Goal: Information Seeking & Learning: Check status

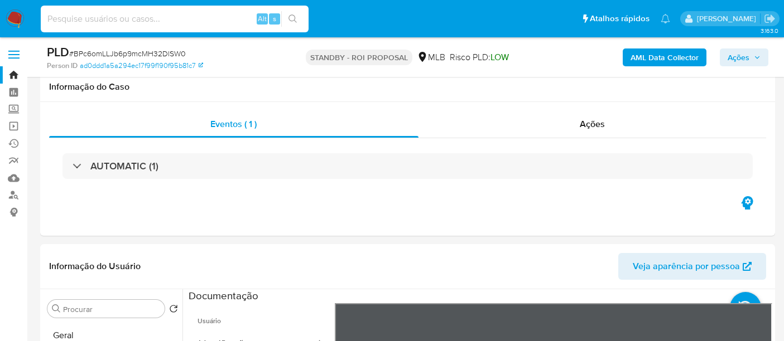
select select "10"
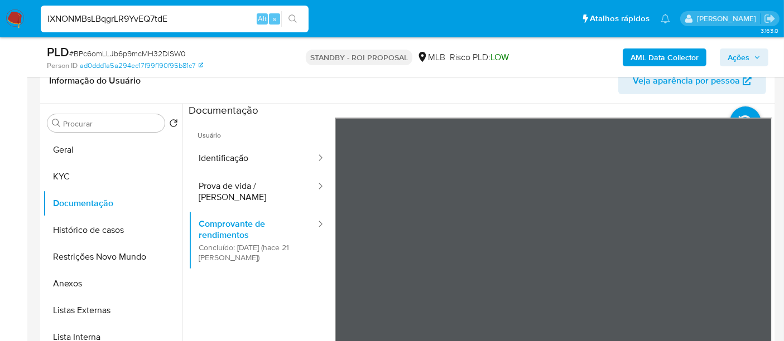
type input "iXNONMBsLBqgrLR9YvEQ7tdE"
click at [291, 15] on icon "search-icon" at bounding box center [292, 19] width 9 height 9
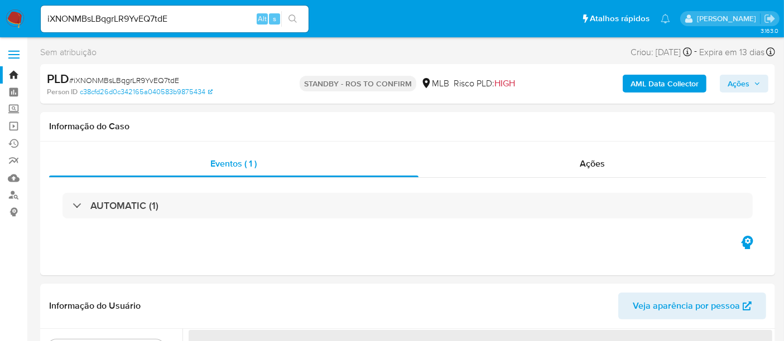
select select "10"
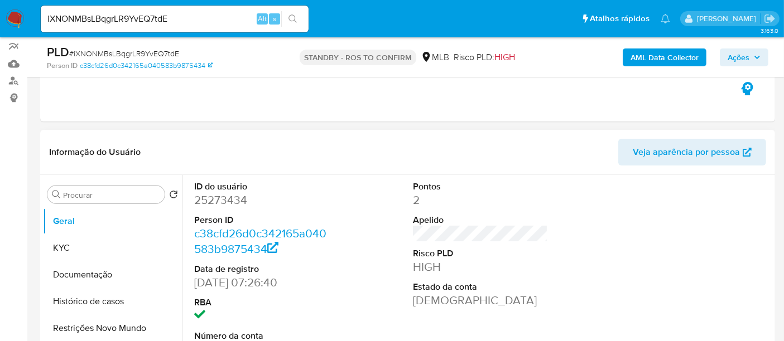
scroll to position [124, 0]
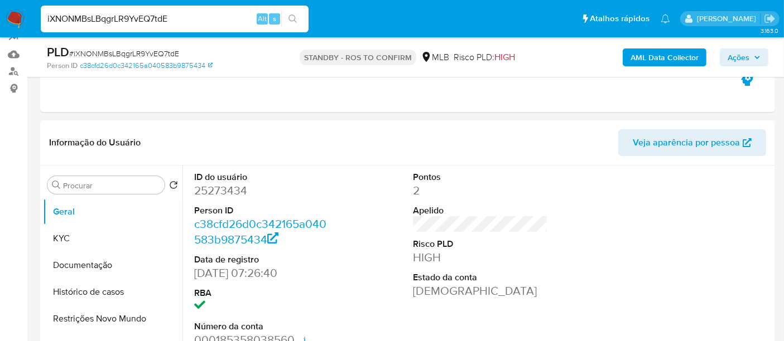
drag, startPoint x: 188, startPoint y: 14, endPoint x: 0, endPoint y: 13, distance: 188.0
click at [0, 13] on nav "Pausado Ver notificaciones iXNONMBsLBqgrLR9YvEQ7tdE Alt s Atalhos rápidos Presi…" at bounding box center [392, 18] width 784 height 37
paste input "8B1CVDqpW1clHBG0QNSEB6vn"
type input "8B1CVDqpW1clHBG0QNSEB6vn"
click at [293, 12] on button "search-icon" at bounding box center [292, 19] width 23 height 16
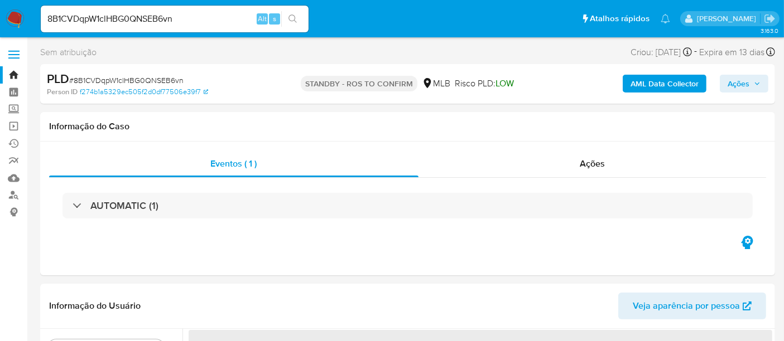
select select "10"
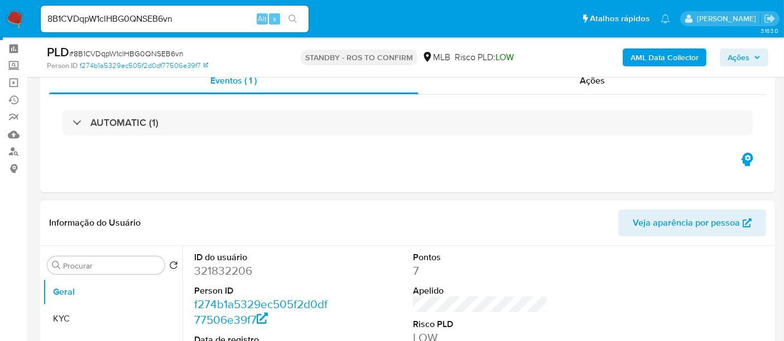
scroll to position [124, 0]
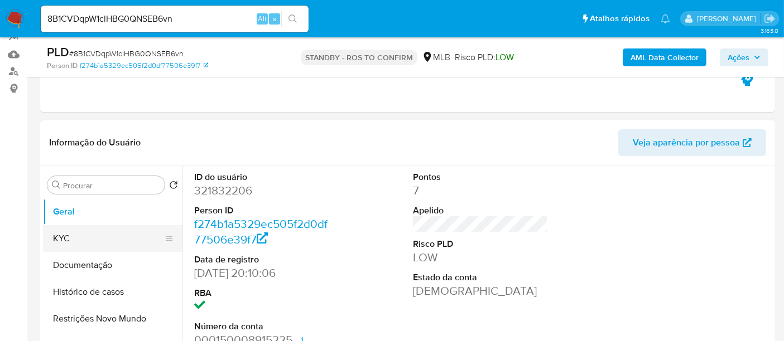
drag, startPoint x: 90, startPoint y: 235, endPoint x: 129, endPoint y: 238, distance: 38.6
click at [93, 237] on button "KYC" at bounding box center [108, 238] width 131 height 27
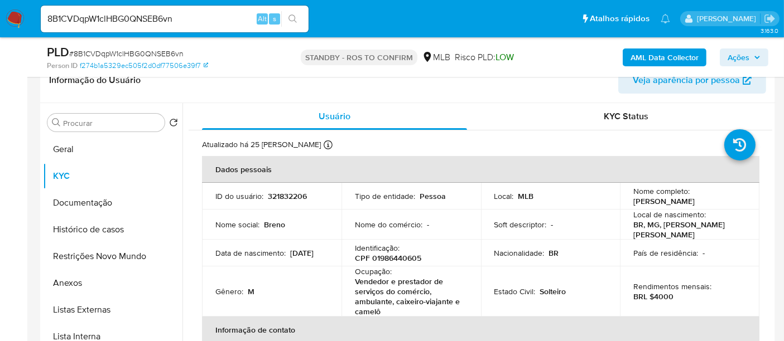
scroll to position [208, 0]
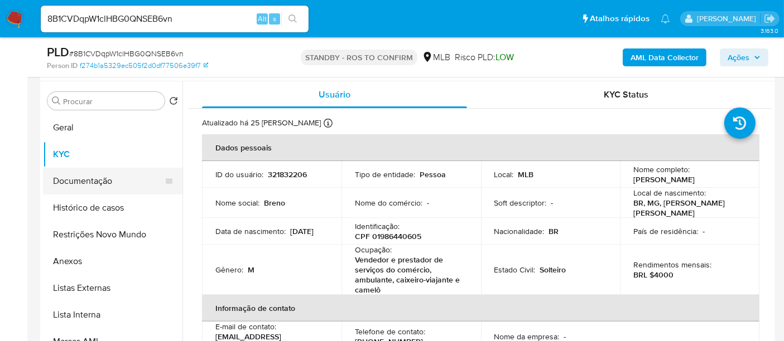
click at [80, 186] on button "Documentação" at bounding box center [108, 181] width 131 height 27
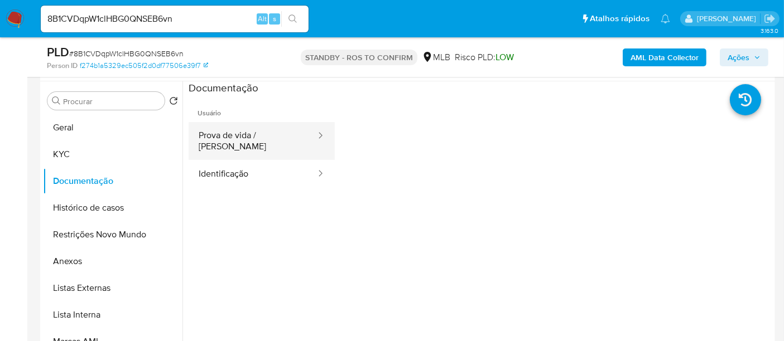
click at [241, 128] on button "Prova de vida / [PERSON_NAME]" at bounding box center [253, 141] width 128 height 38
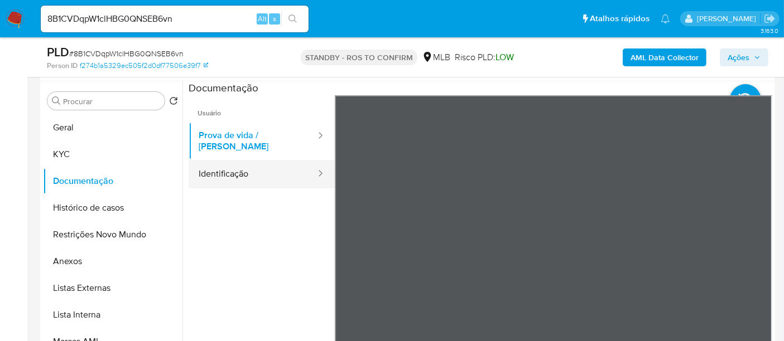
click at [238, 170] on button "Identificação" at bounding box center [253, 174] width 128 height 28
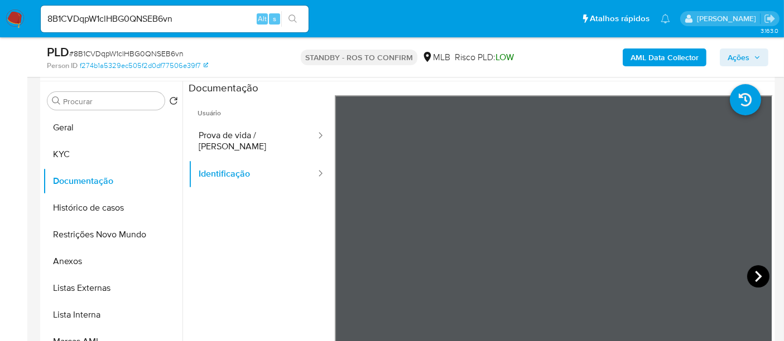
click at [748, 274] on icon at bounding box center [758, 277] width 22 height 22
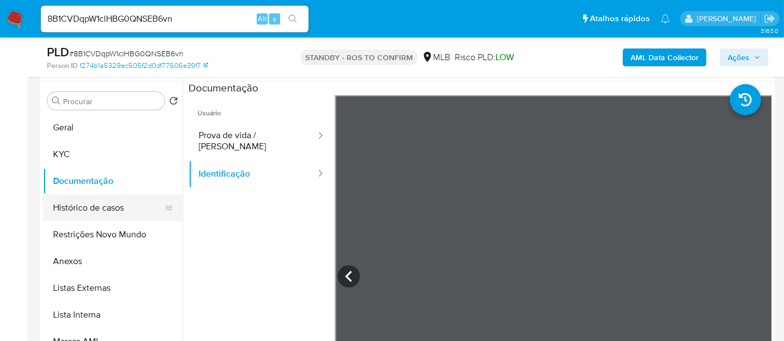
click at [62, 206] on button "Histórico de casos" at bounding box center [108, 208] width 131 height 27
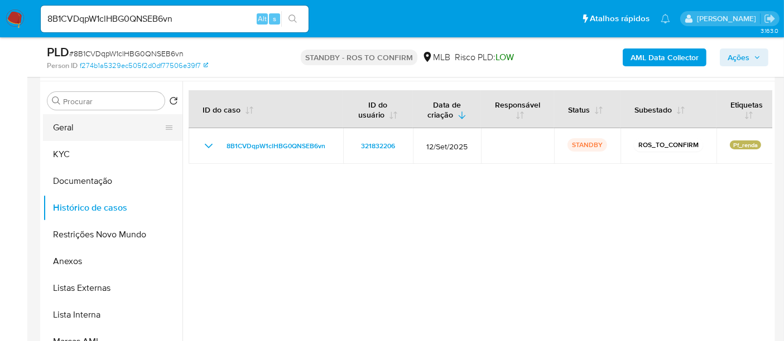
click at [68, 124] on button "Geral" at bounding box center [108, 127] width 131 height 27
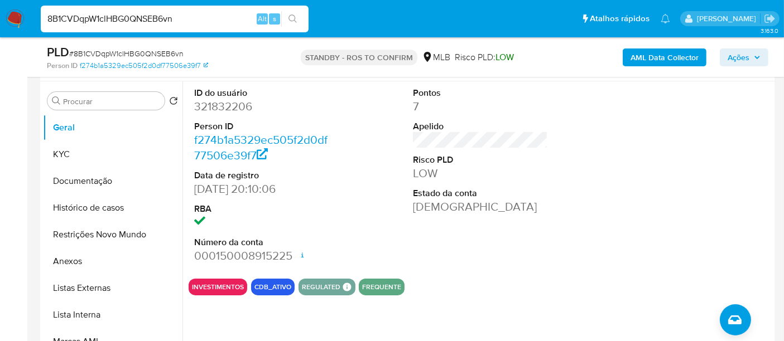
drag, startPoint x: 190, startPoint y: 14, endPoint x: 0, endPoint y: 13, distance: 190.2
click at [0, 13] on nav "Pausado Ver notificaciones 8B1CVDqpW1clHBG0QNSEB6vn Alt s Atalhos rápidos Presi…" at bounding box center [392, 18] width 784 height 37
paste input "YxasmDBV2FfryXFQR5OqT6lU"
type input "YxasmDBV2FfryXFQR5OqT6lU"
click at [282, 17] on button "search-icon" at bounding box center [292, 19] width 23 height 16
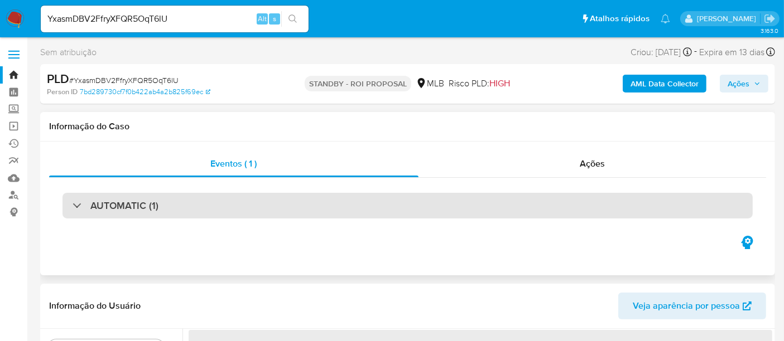
select select "10"
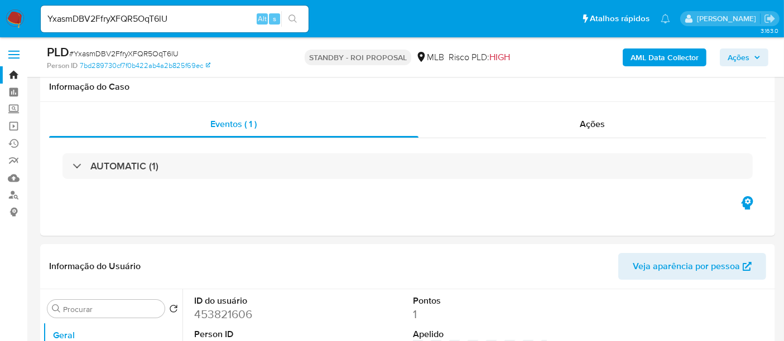
scroll to position [124, 0]
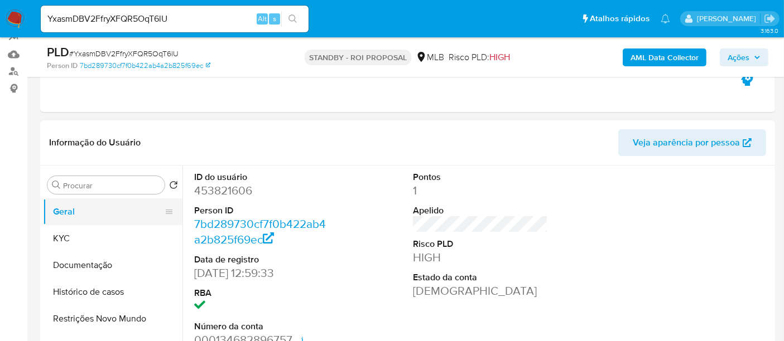
drag, startPoint x: 61, startPoint y: 210, endPoint x: 183, endPoint y: 233, distance: 123.7
click at [61, 210] on button "Geral" at bounding box center [112, 212] width 139 height 27
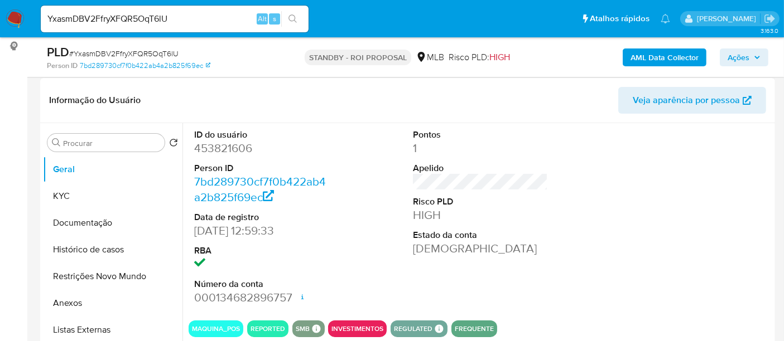
scroll to position [186, 0]
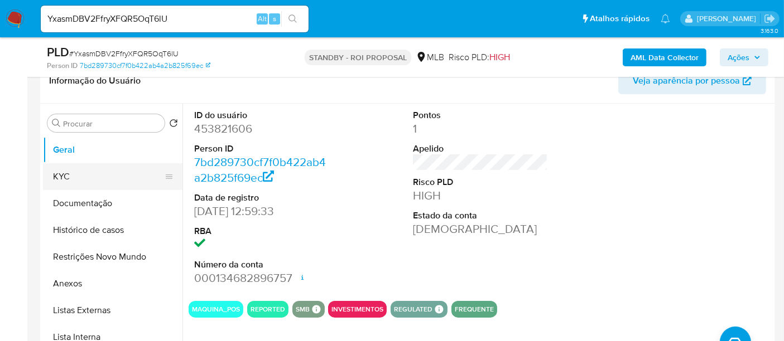
click at [80, 179] on button "KYC" at bounding box center [108, 176] width 131 height 27
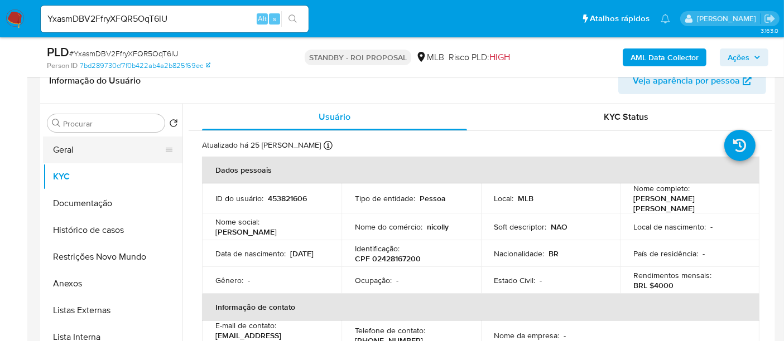
click at [83, 146] on button "Geral" at bounding box center [108, 150] width 131 height 27
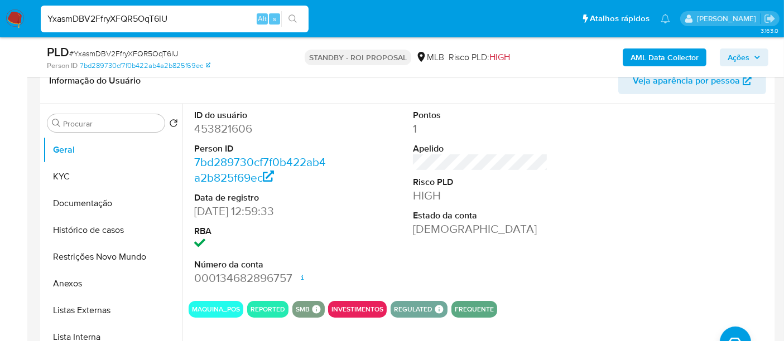
drag, startPoint x: 182, startPoint y: 23, endPoint x: 0, endPoint y: 83, distance: 191.4
paste input "z3Mr0hIJ9415lRWVJkYosYLV"
type input "z3Mr0hIJ9415lRWVJkYosYLV"
click at [295, 15] on icon "search-icon" at bounding box center [292, 19] width 9 height 9
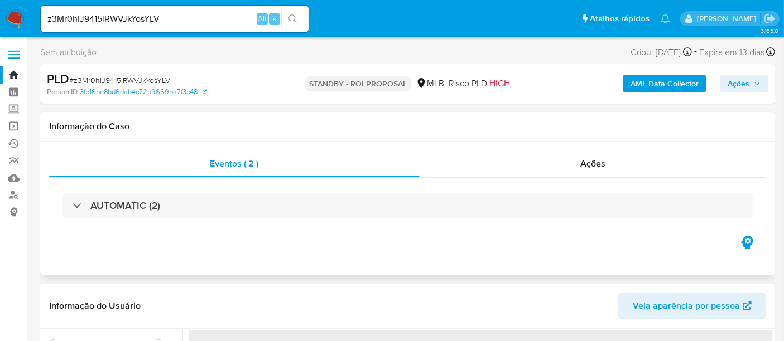
select select "10"
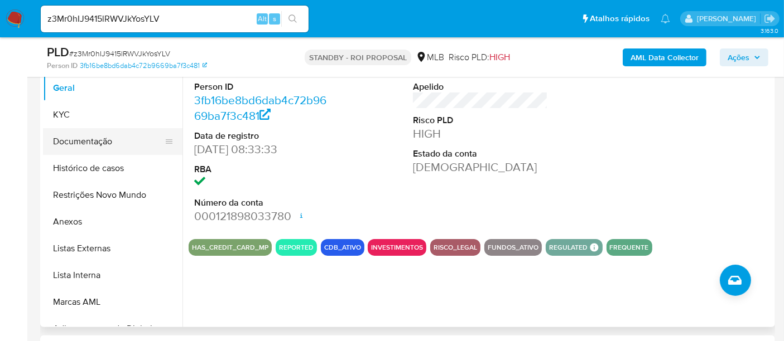
scroll to position [186, 0]
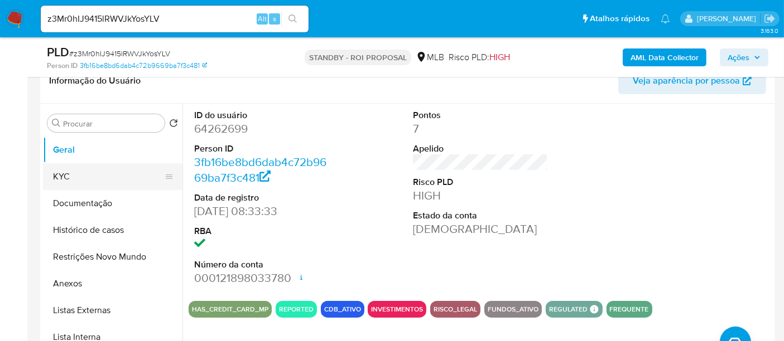
drag, startPoint x: 65, startPoint y: 172, endPoint x: 112, endPoint y: 175, distance: 46.4
click at [66, 172] on button "KYC" at bounding box center [108, 176] width 131 height 27
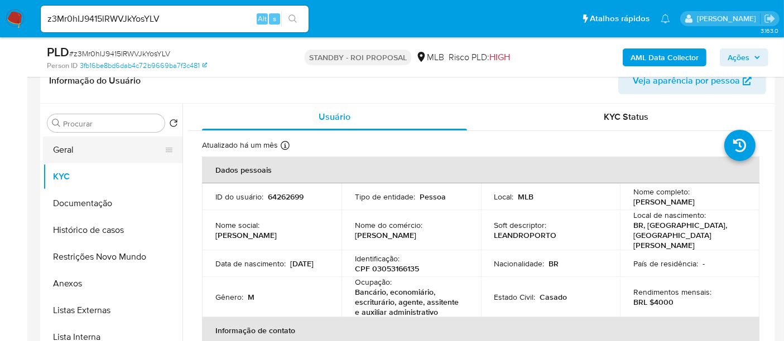
click at [63, 148] on button "Geral" at bounding box center [108, 150] width 131 height 27
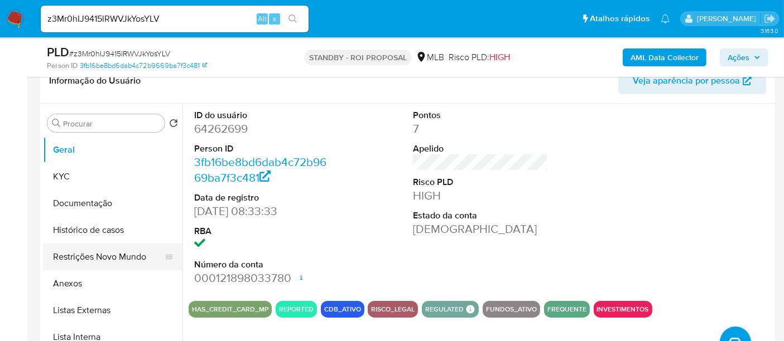
click at [77, 259] on button "Restrições Novo Mundo" at bounding box center [108, 257] width 131 height 27
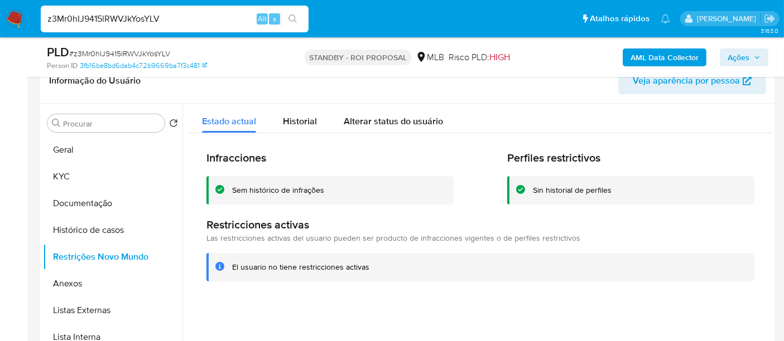
drag, startPoint x: 175, startPoint y: 19, endPoint x: 0, endPoint y: 23, distance: 174.7
click at [0, 23] on nav "Pausado Ver notificaciones z3Mr0hIJ9415lRWVJkYosYLV Alt s Atalhos rápidos Presi…" at bounding box center [392, 18] width 784 height 37
paste input "0rRCPcH9MsTefICAtuBZK8m9"
type input "0rRCPcH9MsTefICAtuBZK8m9"
click at [296, 18] on icon "search-icon" at bounding box center [292, 19] width 9 height 9
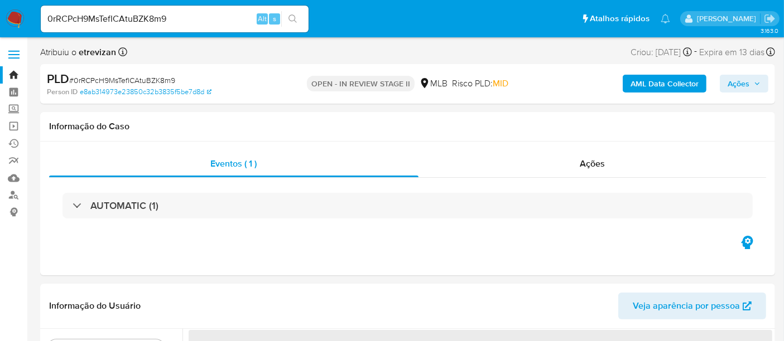
select select "10"
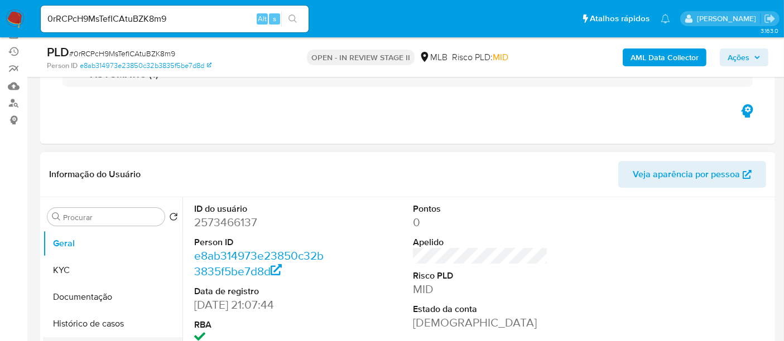
scroll to position [186, 0]
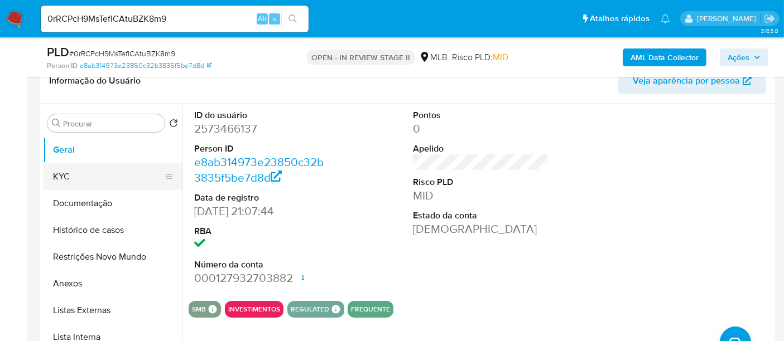
drag, startPoint x: 74, startPoint y: 173, endPoint x: 107, endPoint y: 171, distance: 32.4
click at [74, 172] on button "KYC" at bounding box center [108, 176] width 131 height 27
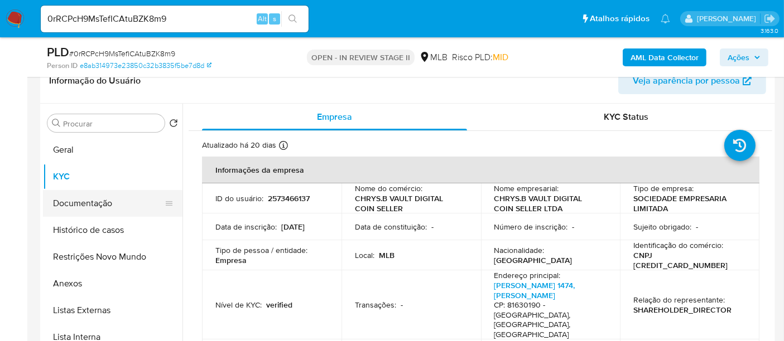
click at [85, 200] on button "Documentação" at bounding box center [108, 203] width 131 height 27
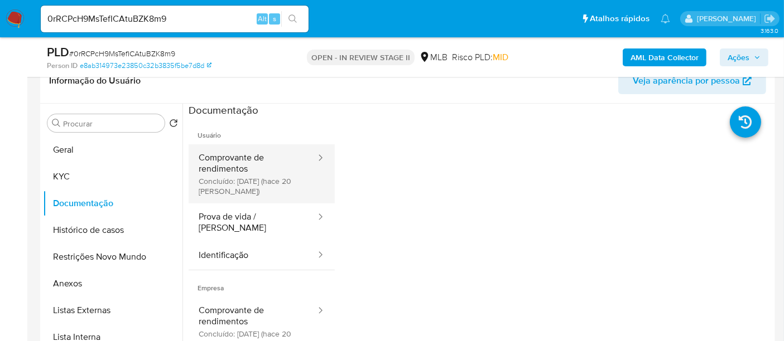
click at [252, 158] on button "Comprovante de rendimentos Concluído: [DATE] (hace 20 [PERSON_NAME])" at bounding box center [253, 173] width 128 height 59
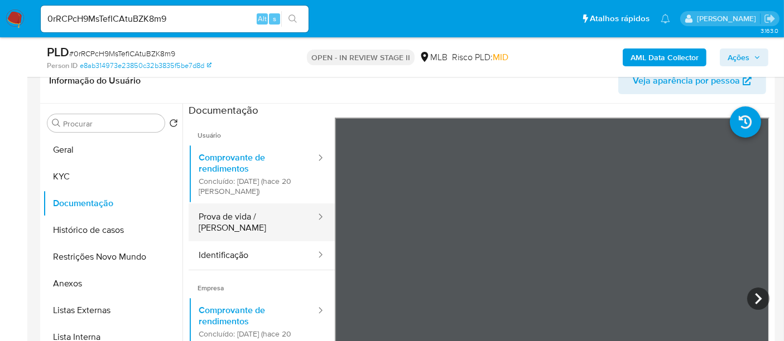
click at [213, 215] on button "Prova de vida / [PERSON_NAME]" at bounding box center [253, 223] width 128 height 38
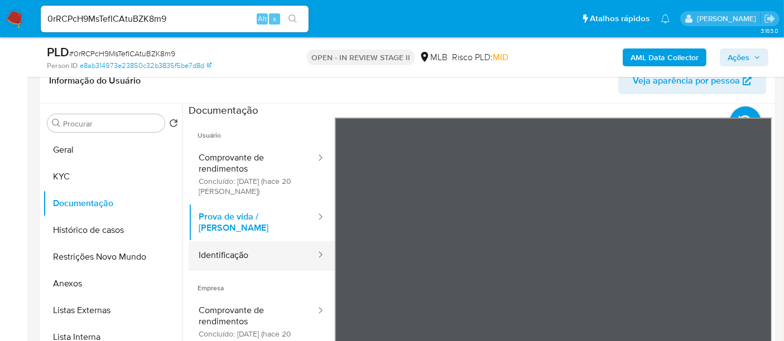
click at [241, 249] on button "Identificação" at bounding box center [253, 256] width 128 height 28
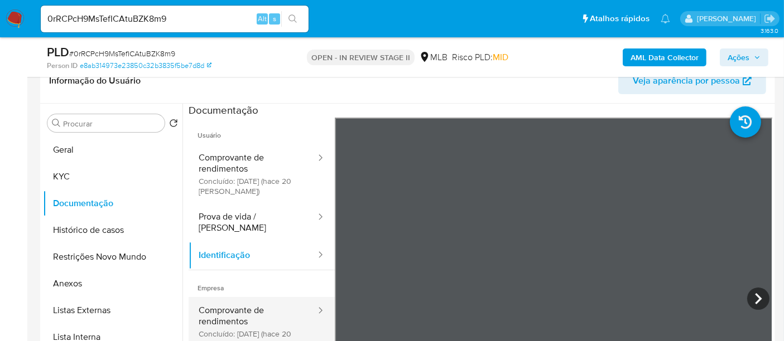
click at [252, 303] on button "Comprovante de rendimentos Concluído: [DATE] (hace 20 [PERSON_NAME])" at bounding box center [253, 326] width 128 height 59
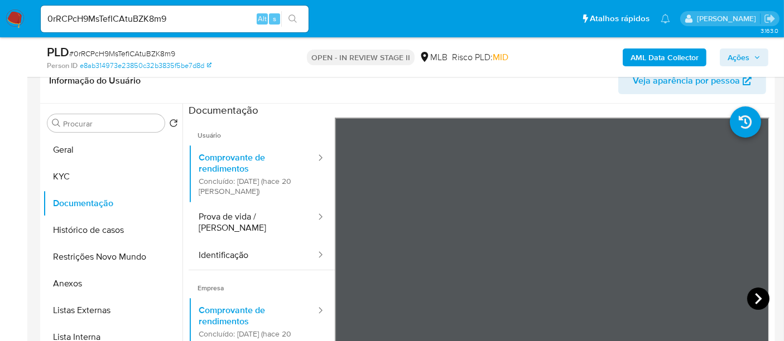
click at [747, 298] on icon at bounding box center [758, 299] width 22 height 22
click at [749, 296] on icon at bounding box center [758, 299] width 22 height 22
click at [750, 299] on icon at bounding box center [758, 299] width 22 height 22
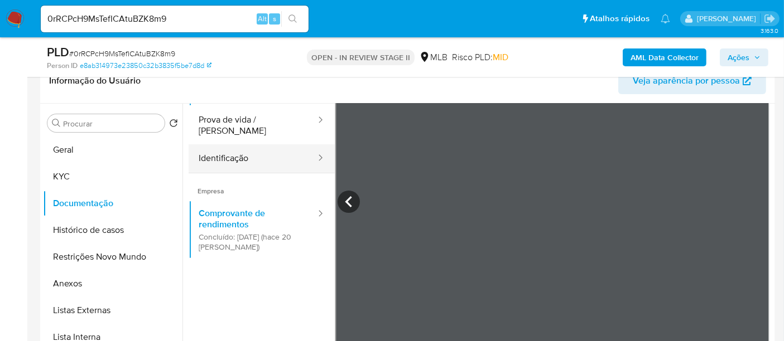
click at [238, 147] on button "Identificação" at bounding box center [253, 158] width 128 height 28
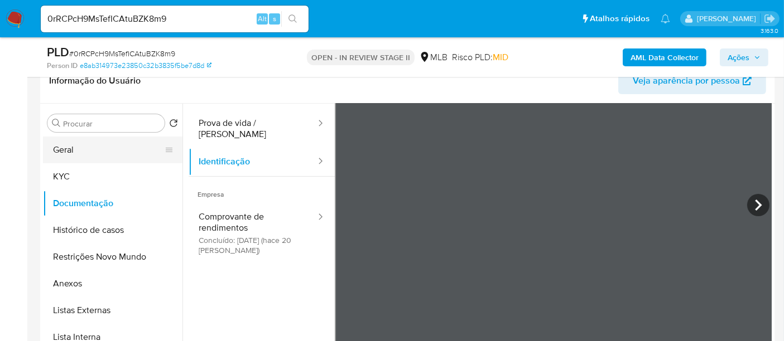
drag, startPoint x: 79, startPoint y: 150, endPoint x: 102, endPoint y: 157, distance: 23.5
click at [79, 150] on button "Geral" at bounding box center [108, 150] width 131 height 27
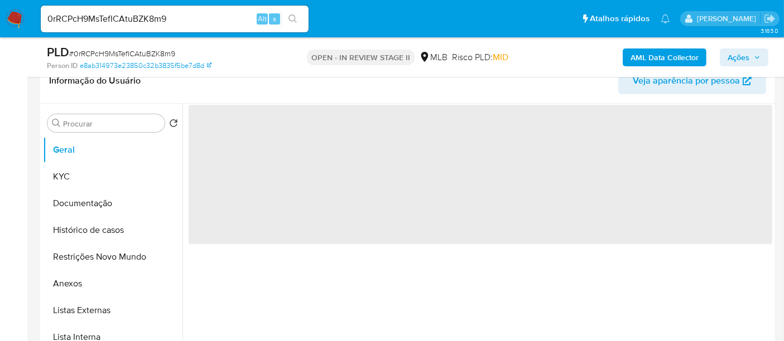
scroll to position [0, 0]
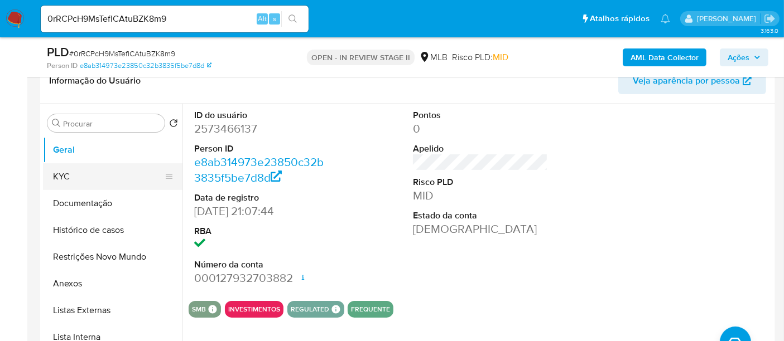
click at [68, 173] on button "KYC" at bounding box center [108, 176] width 131 height 27
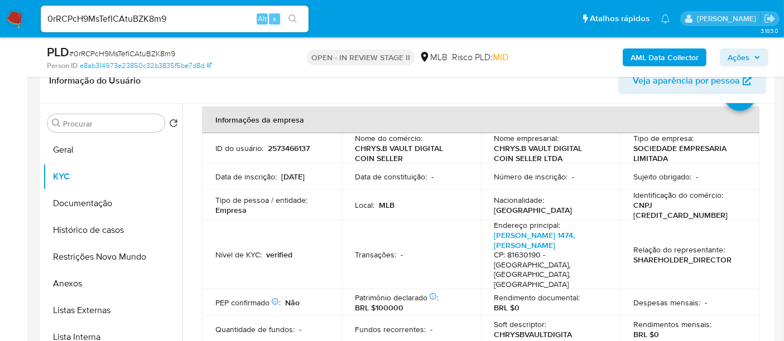
scroll to position [124, 0]
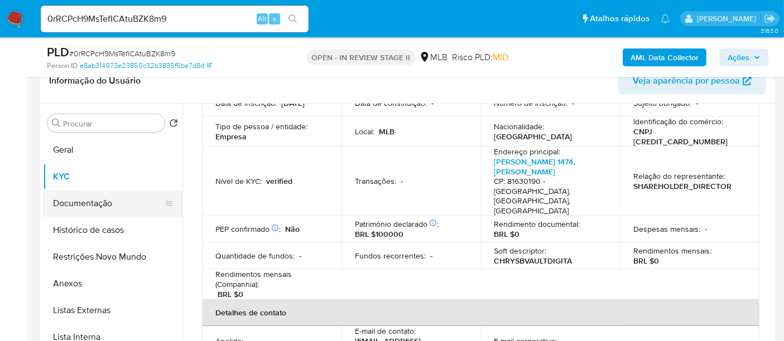
click at [87, 204] on button "Documentação" at bounding box center [108, 203] width 131 height 27
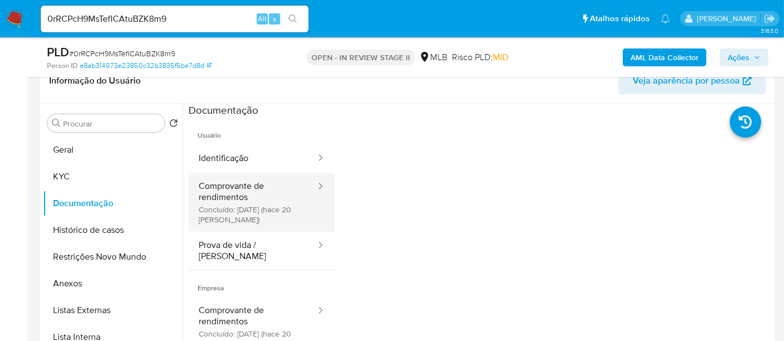
click at [241, 185] on button "Comprovante de rendimentos Concluído: [DATE] (hace 20 [PERSON_NAME])" at bounding box center [253, 202] width 128 height 59
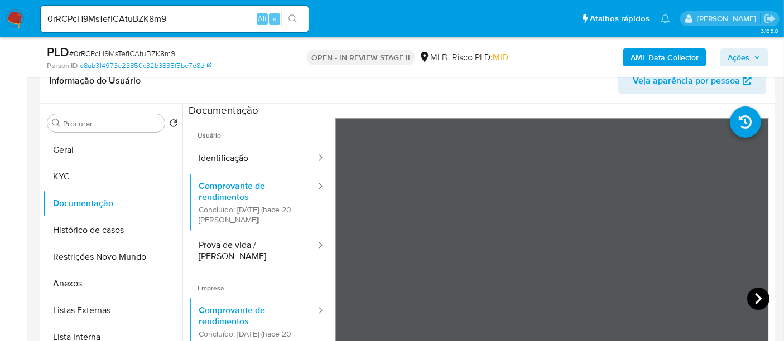
click at [750, 293] on icon at bounding box center [758, 299] width 22 height 22
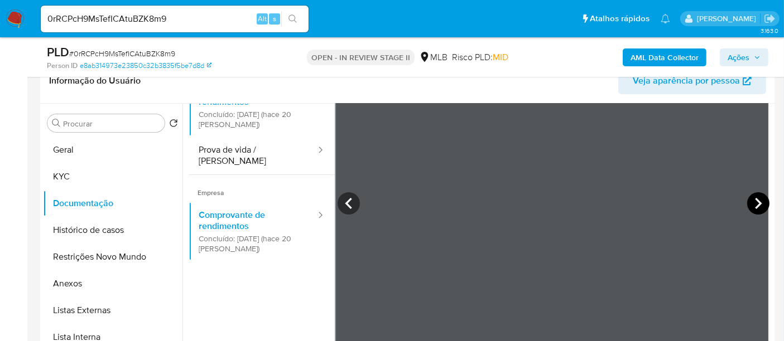
scroll to position [97, 0]
click at [748, 198] on icon at bounding box center [758, 202] width 22 height 22
drag, startPoint x: 185, startPoint y: 17, endPoint x: 0, endPoint y: 27, distance: 184.9
click at [0, 27] on nav "Pausado Ver notificaciones 0rRCPcH9MsTefICAtuBZK8m9 Alt s Atalhos rápidos Presi…" at bounding box center [392, 18] width 784 height 37
paste input "FUrj4ua2WLTUjBsioPpWX5Wo"
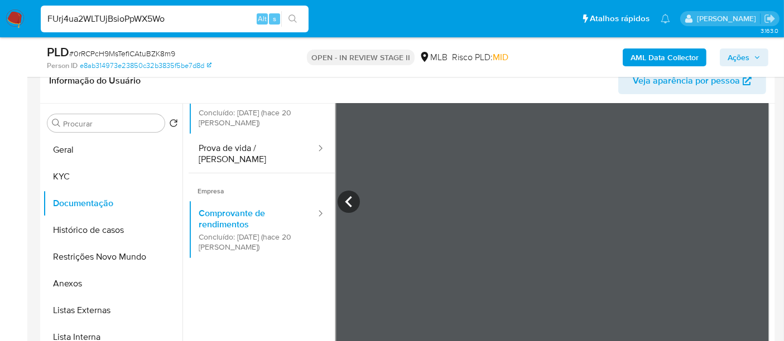
type input "FUrj4ua2WLTUjBsioPpWX5Wo"
click at [297, 13] on button "search-icon" at bounding box center [292, 19] width 23 height 16
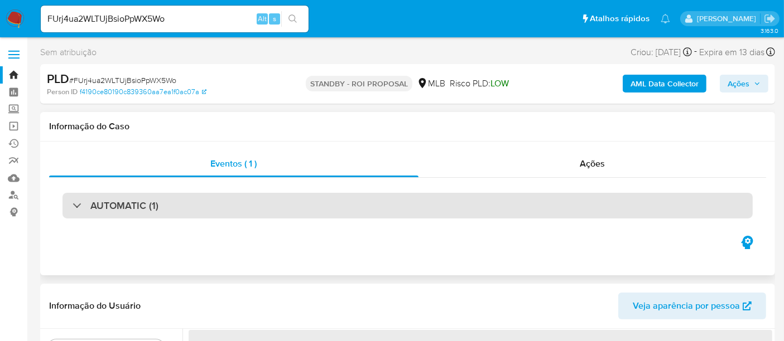
select select "10"
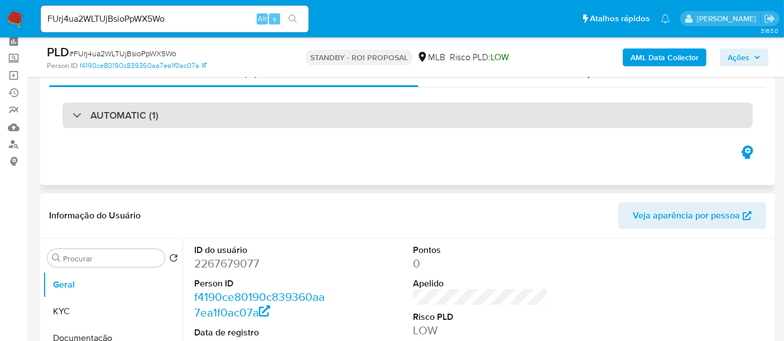
scroll to position [124, 0]
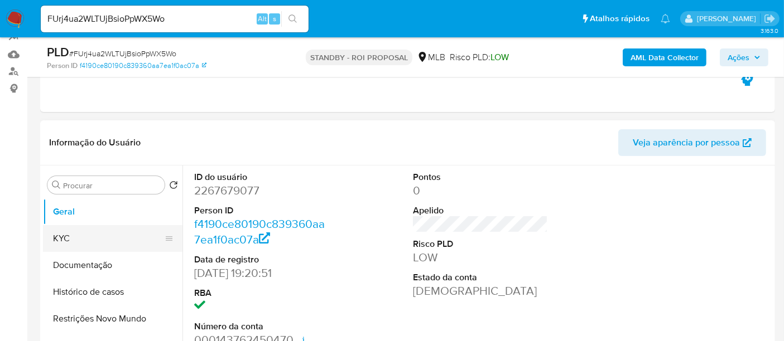
drag, startPoint x: 90, startPoint y: 230, endPoint x: 160, endPoint y: 239, distance: 70.8
click at [93, 230] on button "KYC" at bounding box center [108, 238] width 131 height 27
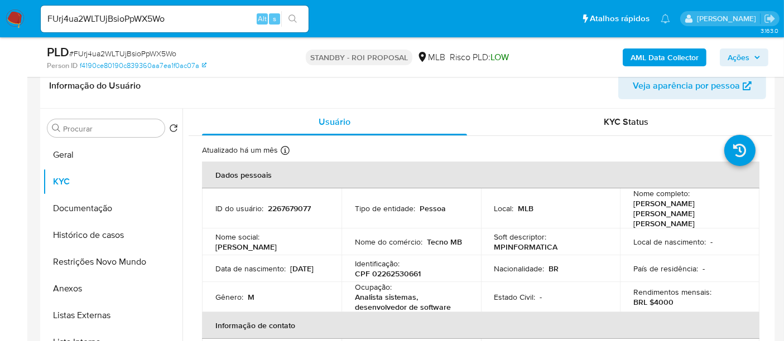
scroll to position [202, 0]
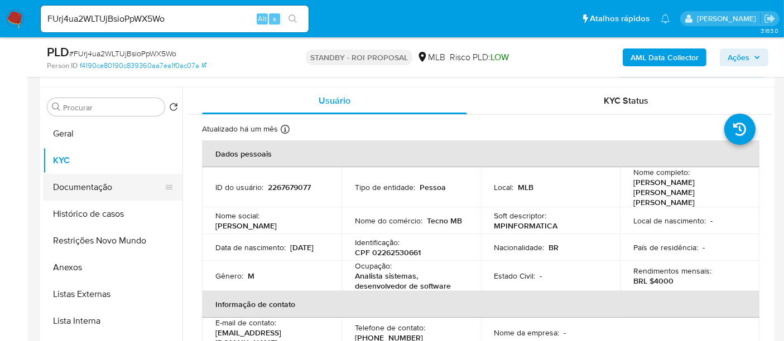
drag, startPoint x: 91, startPoint y: 184, endPoint x: 98, endPoint y: 184, distance: 6.2
click at [91, 183] on button "Documentação" at bounding box center [108, 187] width 131 height 27
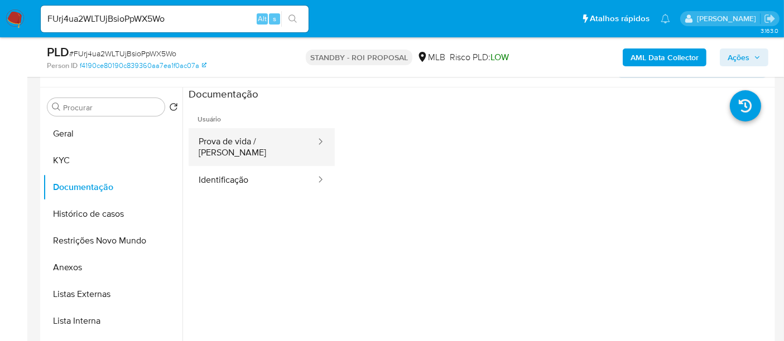
click at [256, 141] on button "Prova de vida / [PERSON_NAME]" at bounding box center [253, 147] width 128 height 38
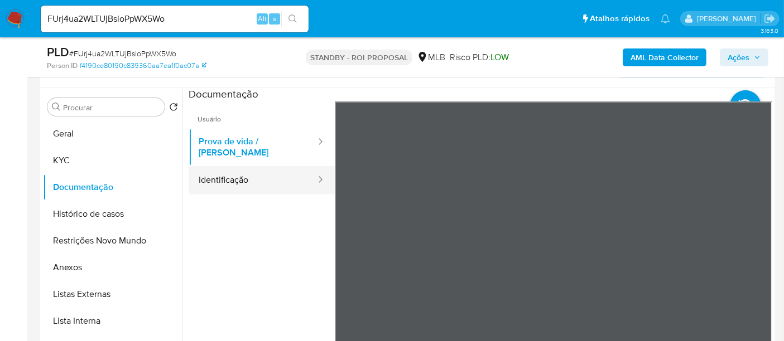
click at [245, 176] on button "Identificação" at bounding box center [253, 180] width 128 height 28
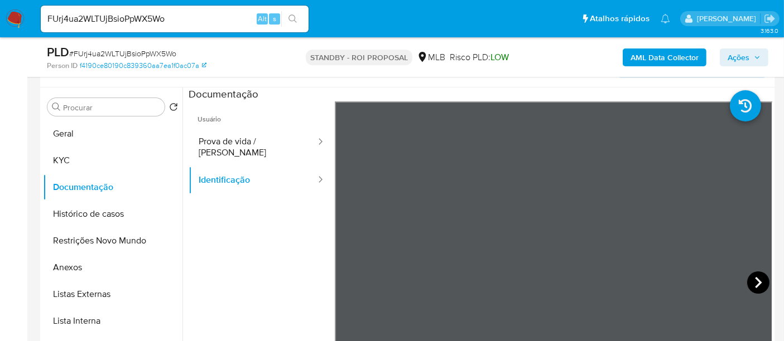
click at [750, 283] on icon at bounding box center [758, 283] width 22 height 22
click at [87, 159] on button "KYC" at bounding box center [108, 160] width 131 height 27
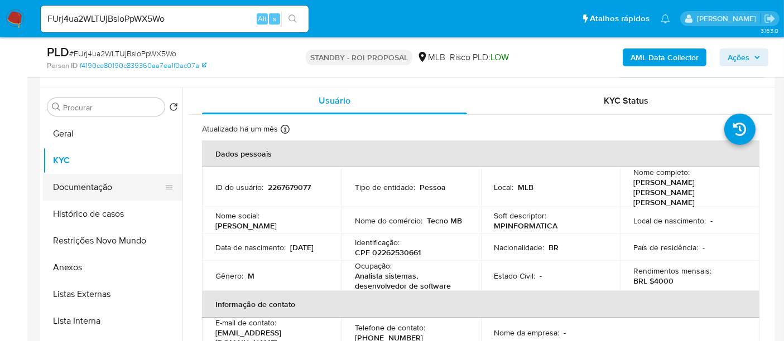
click at [81, 186] on button "Documentação" at bounding box center [108, 187] width 131 height 27
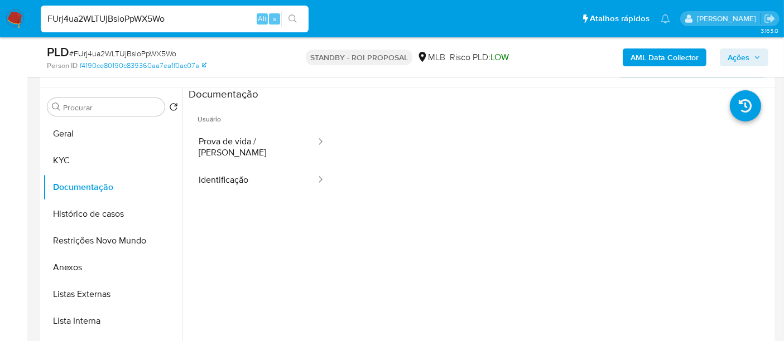
click at [0, 13] on nav "Pausado Ver notificaciones FUrj4ua2WLTUjBsioPpWX5Wo Alt s Atalhos rápidos Presi…" at bounding box center [392, 18] width 784 height 37
paste input "MeKZ7RBLwQgSAoFeFWs2vYmd"
type input "MeKZ7RBLwQgSAoFeFWs2vYmd"
click at [292, 18] on icon "search-icon" at bounding box center [292, 19] width 9 height 9
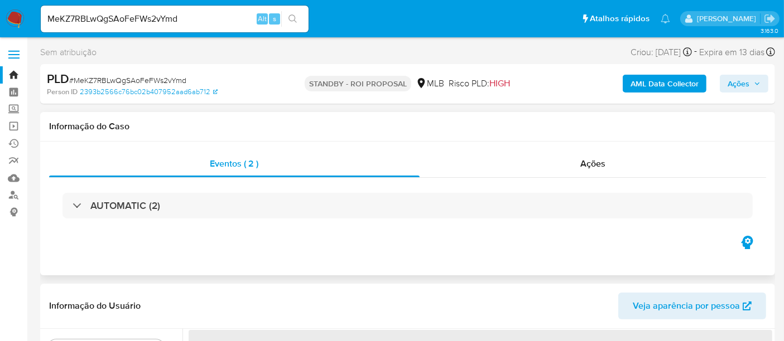
select select "10"
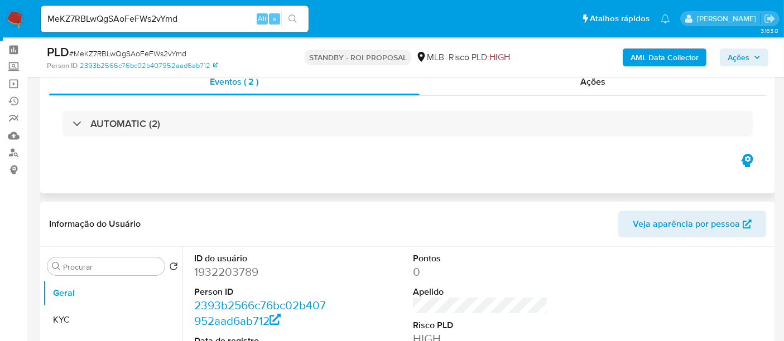
scroll to position [62, 0]
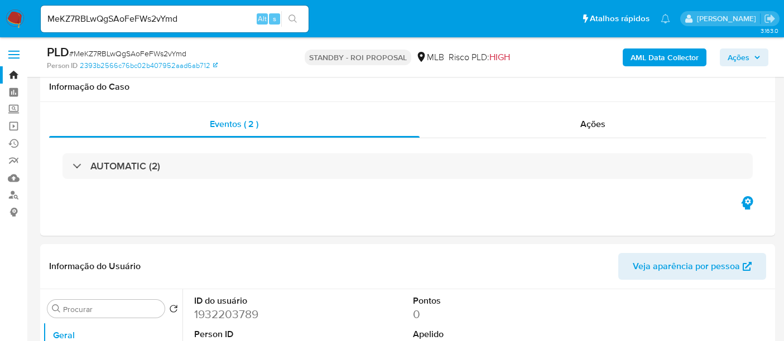
select select "10"
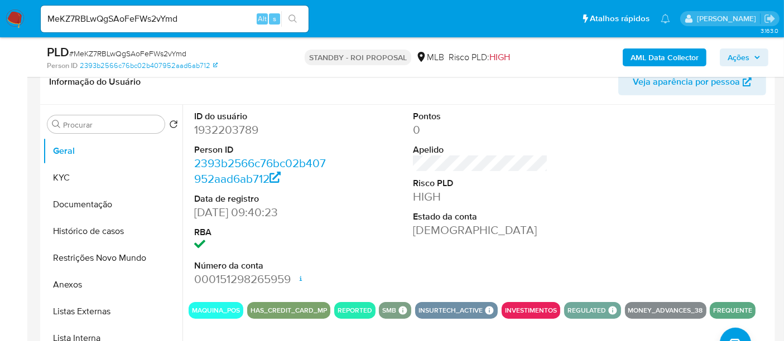
scroll to position [186, 0]
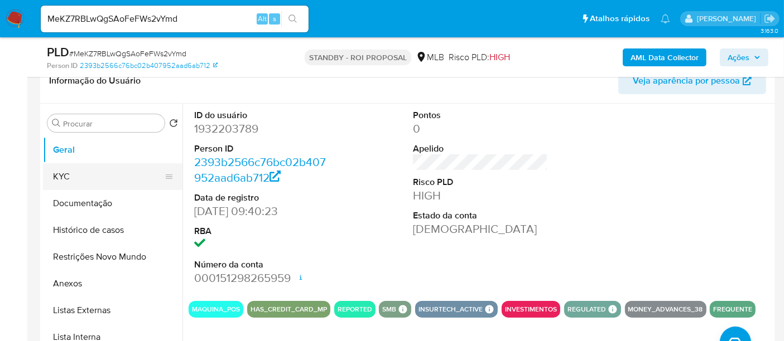
click at [76, 176] on button "KYC" at bounding box center [108, 176] width 131 height 27
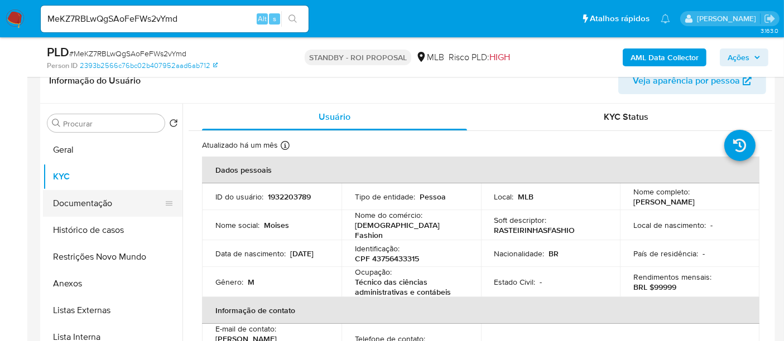
click at [103, 198] on button "Documentação" at bounding box center [108, 203] width 131 height 27
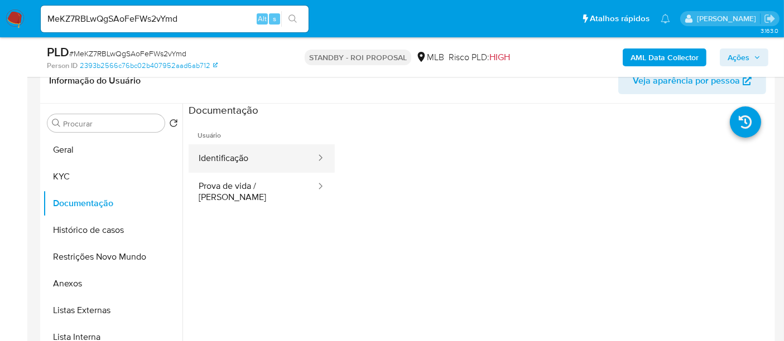
click at [245, 154] on button "Identificação" at bounding box center [253, 158] width 128 height 28
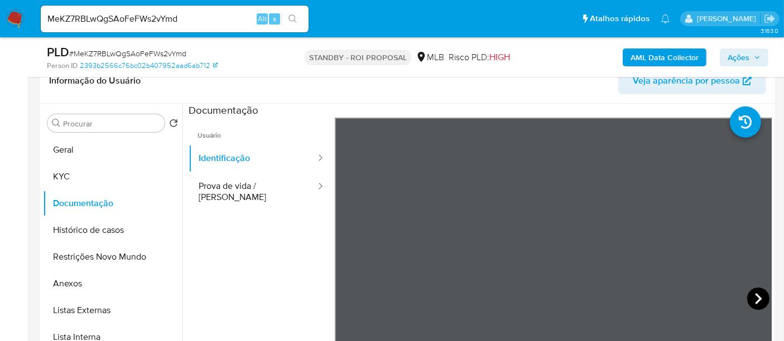
click at [759, 296] on icon at bounding box center [758, 299] width 22 height 22
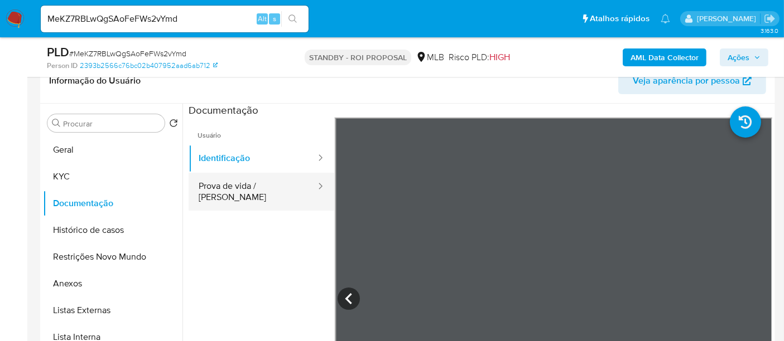
drag, startPoint x: 218, startPoint y: 185, endPoint x: 295, endPoint y: 189, distance: 77.1
click at [218, 185] on button "Prova de vida / [PERSON_NAME]" at bounding box center [253, 192] width 128 height 38
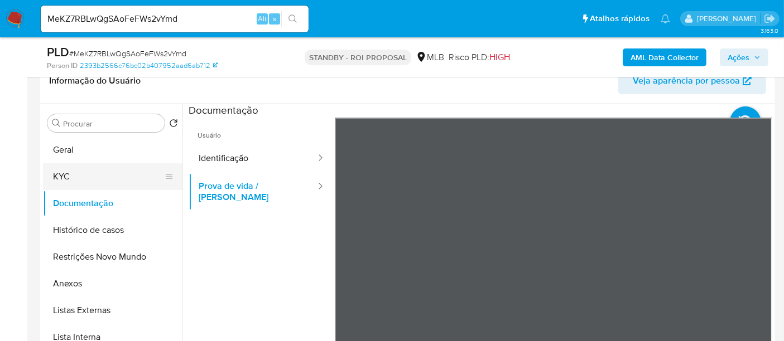
click at [70, 172] on button "KYC" at bounding box center [108, 176] width 131 height 27
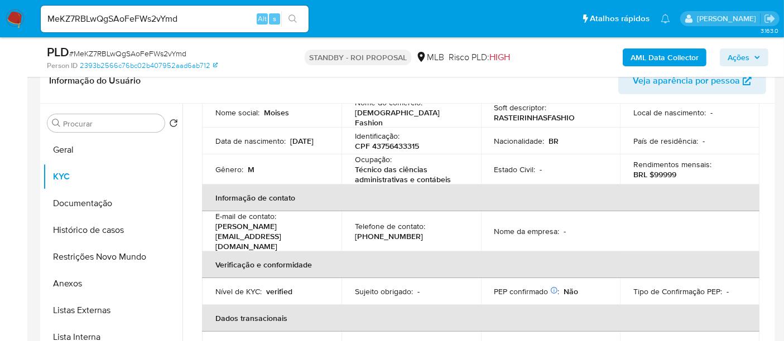
scroll to position [0, 0]
